Goal: Task Accomplishment & Management: Manage account settings

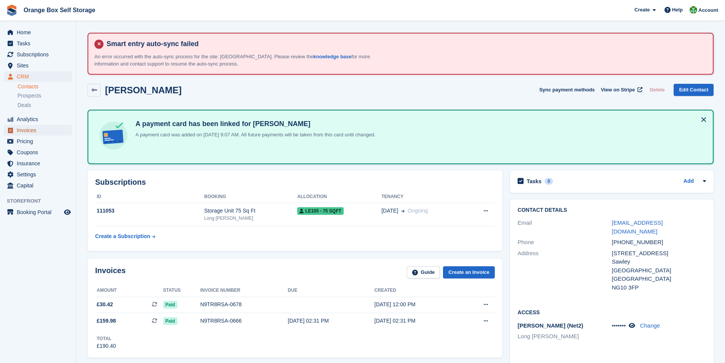
click at [30, 131] on span "Invoices" at bounding box center [40, 130] width 46 height 11
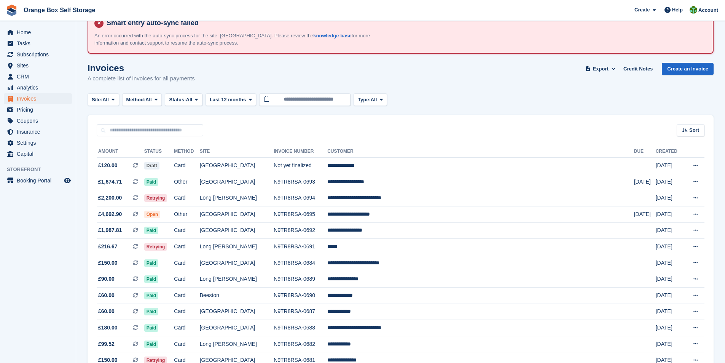
scroll to position [38, 0]
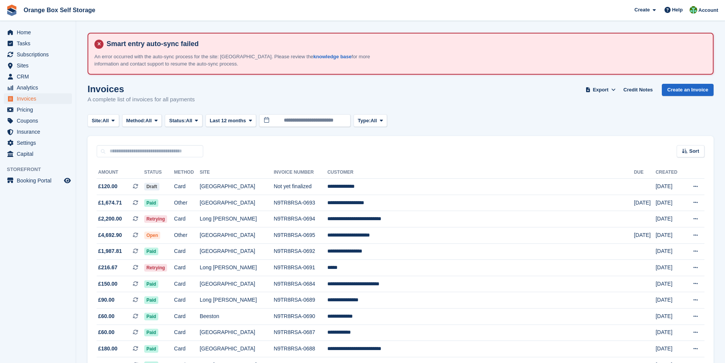
scroll to position [38, 0]
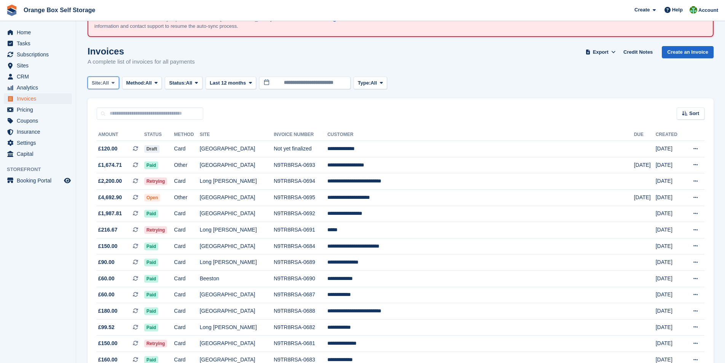
click at [113, 82] on icon at bounding box center [112, 82] width 3 height 5
click at [125, 156] on link "[GEOGRAPHIC_DATA]" at bounding box center [126, 156] width 70 height 14
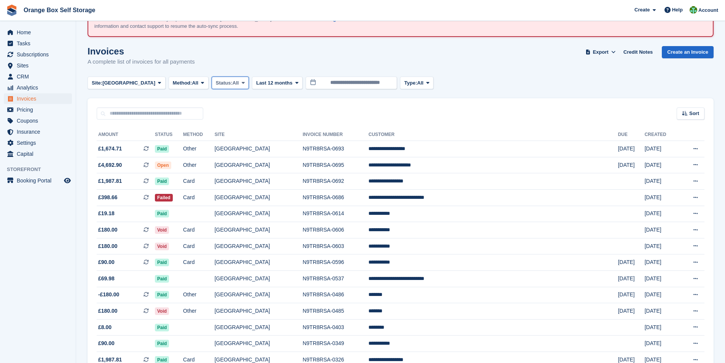
click at [212, 87] on button "Status: All" at bounding box center [230, 82] width 37 height 13
click at [215, 144] on link "Open" at bounding box center [248, 142] width 66 height 14
